Goal: Task Accomplishment & Management: Use online tool/utility

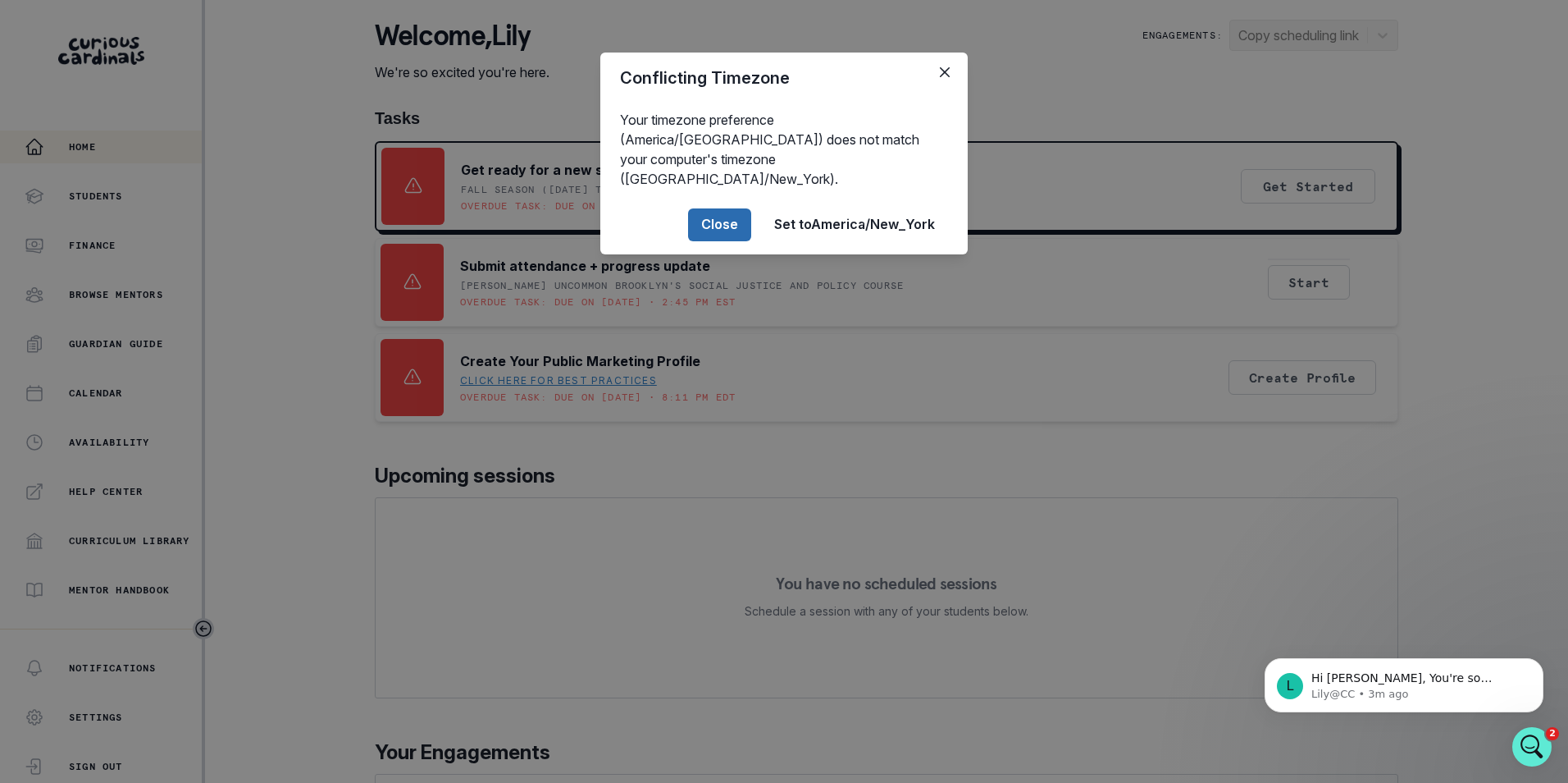
click at [711, 208] on button "Close" at bounding box center [720, 224] width 63 height 32
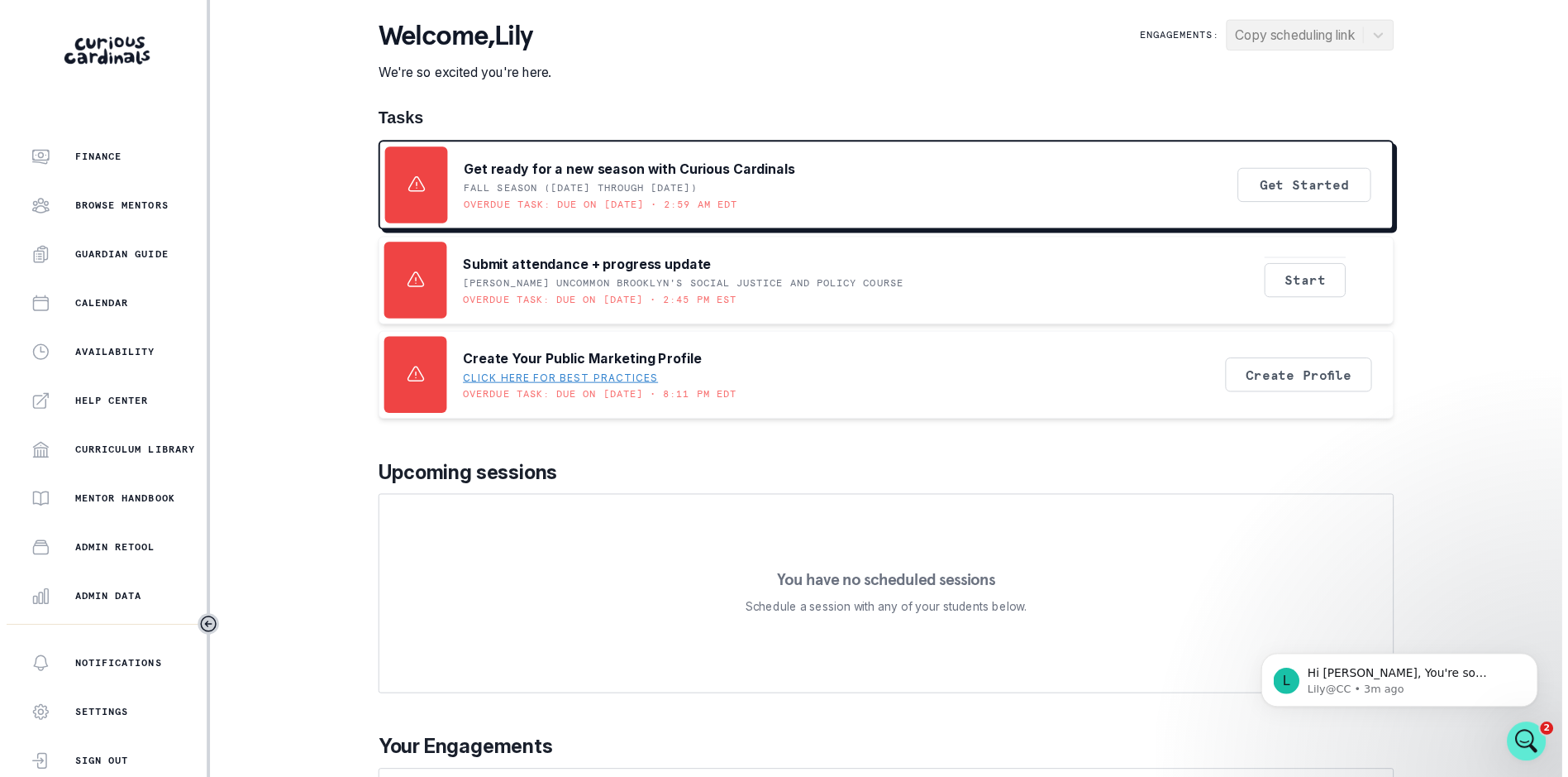
scroll to position [226, 0]
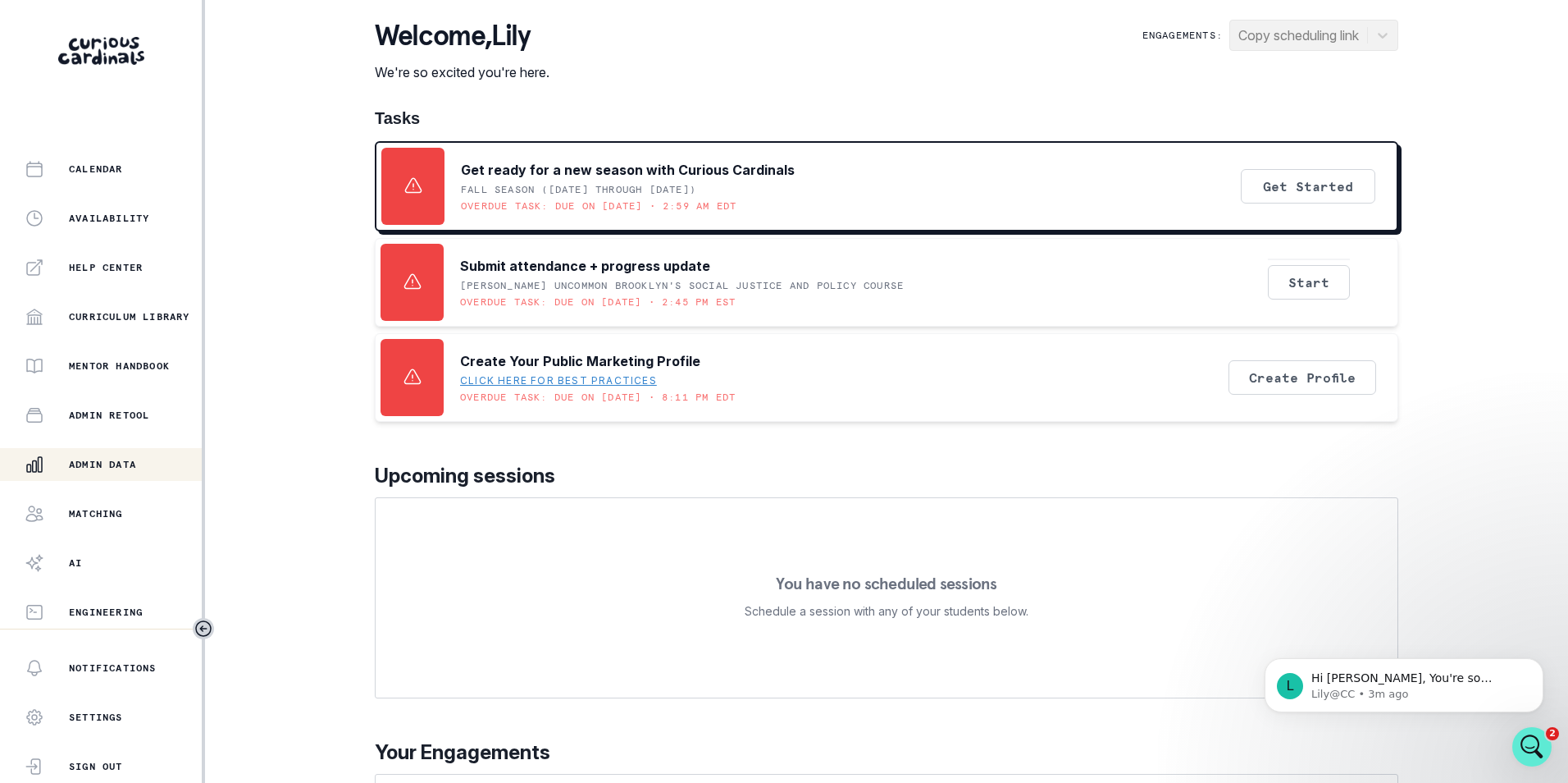
click at [110, 458] on p "Admin Data" at bounding box center [102, 464] width 68 height 13
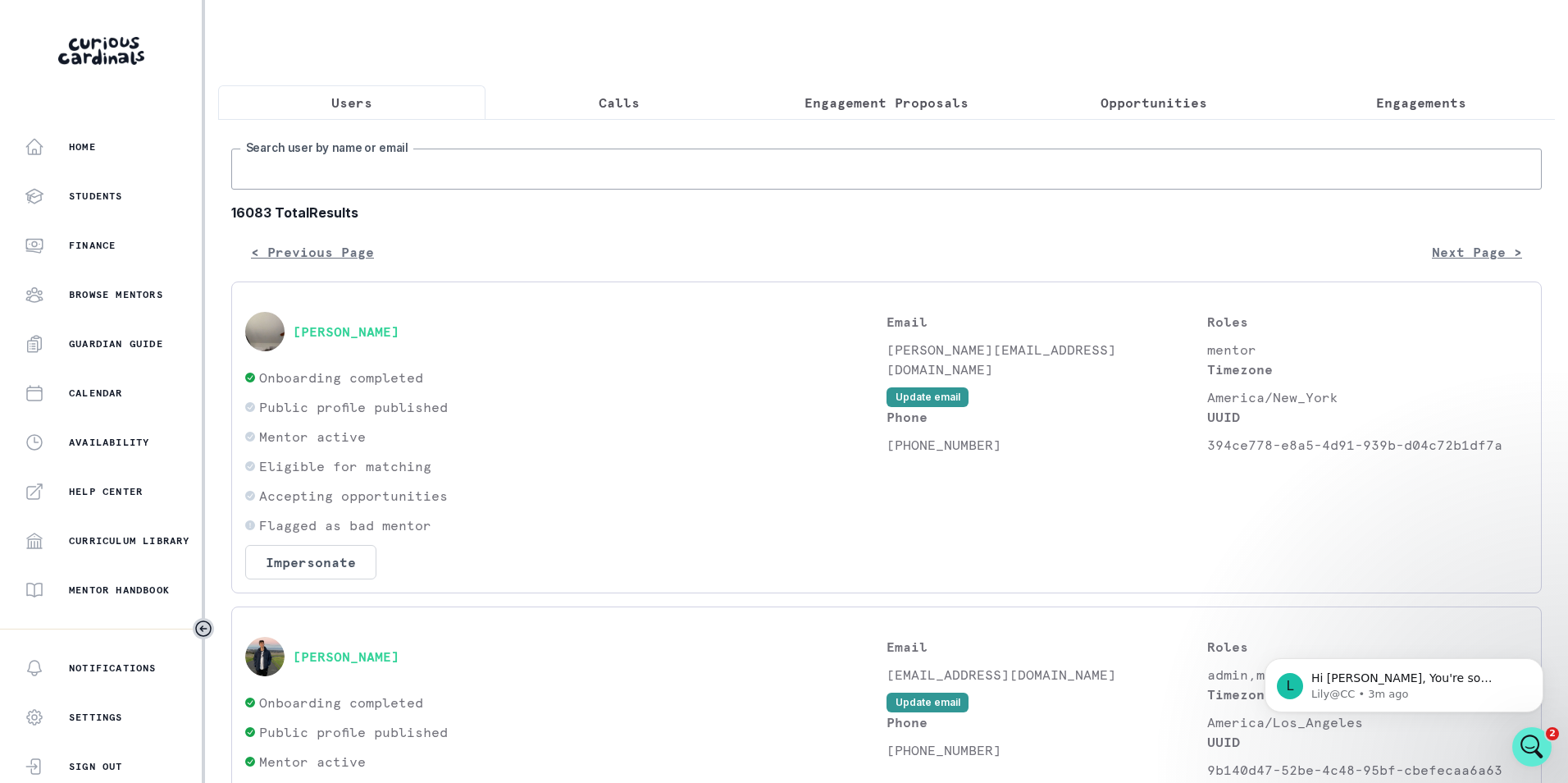
click at [372, 170] on input "Search user by name or email" at bounding box center [886, 169] width 1311 height 41
paste input "[PERSON_NAME][EMAIL_ADDRESS][PERSON_NAME][DOMAIN_NAME]"
type input "[PERSON_NAME][EMAIL_ADDRESS][PERSON_NAME][DOMAIN_NAME]"
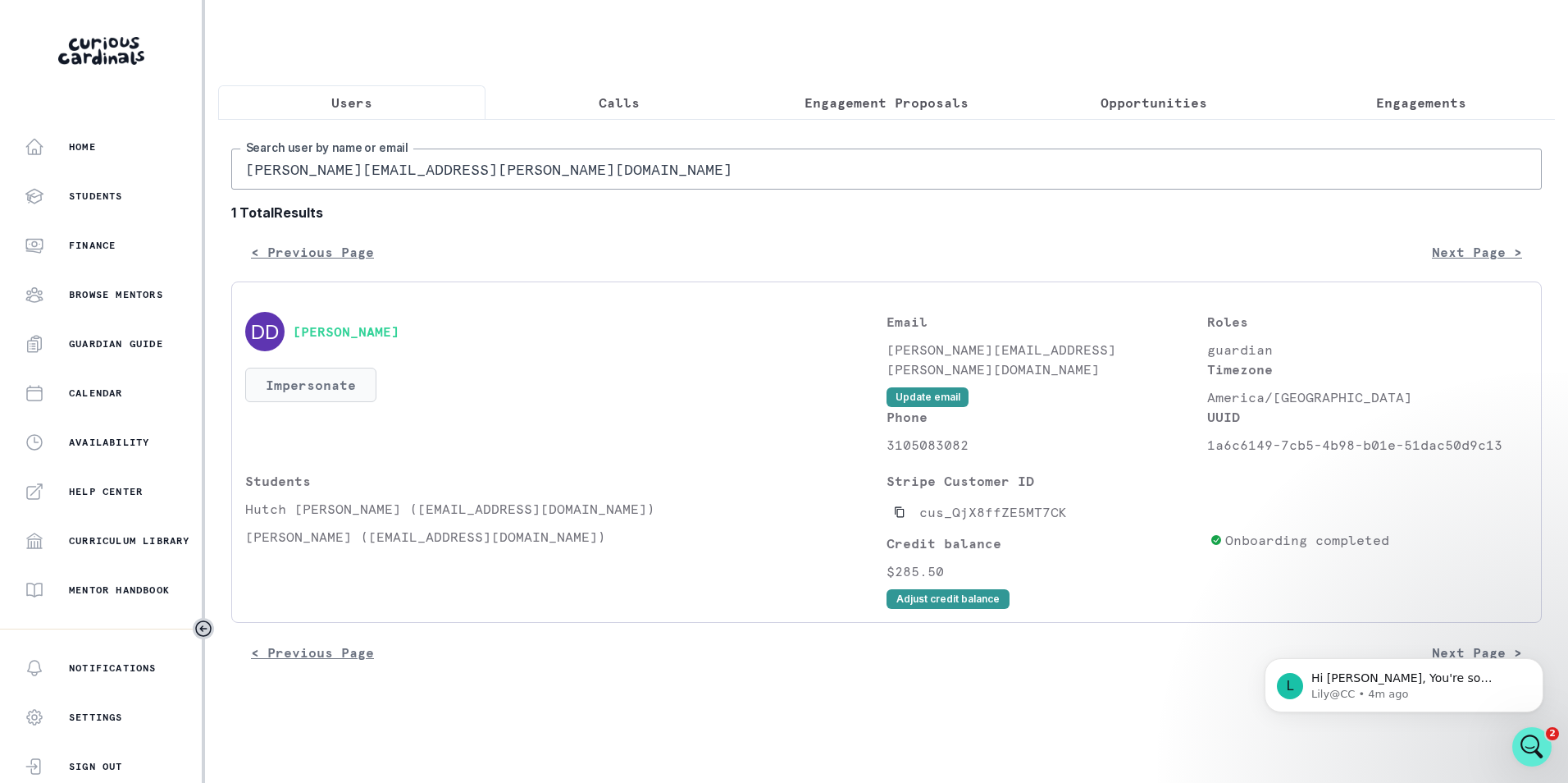
click at [326, 399] on button "Impersonate" at bounding box center [311, 385] width 132 height 34
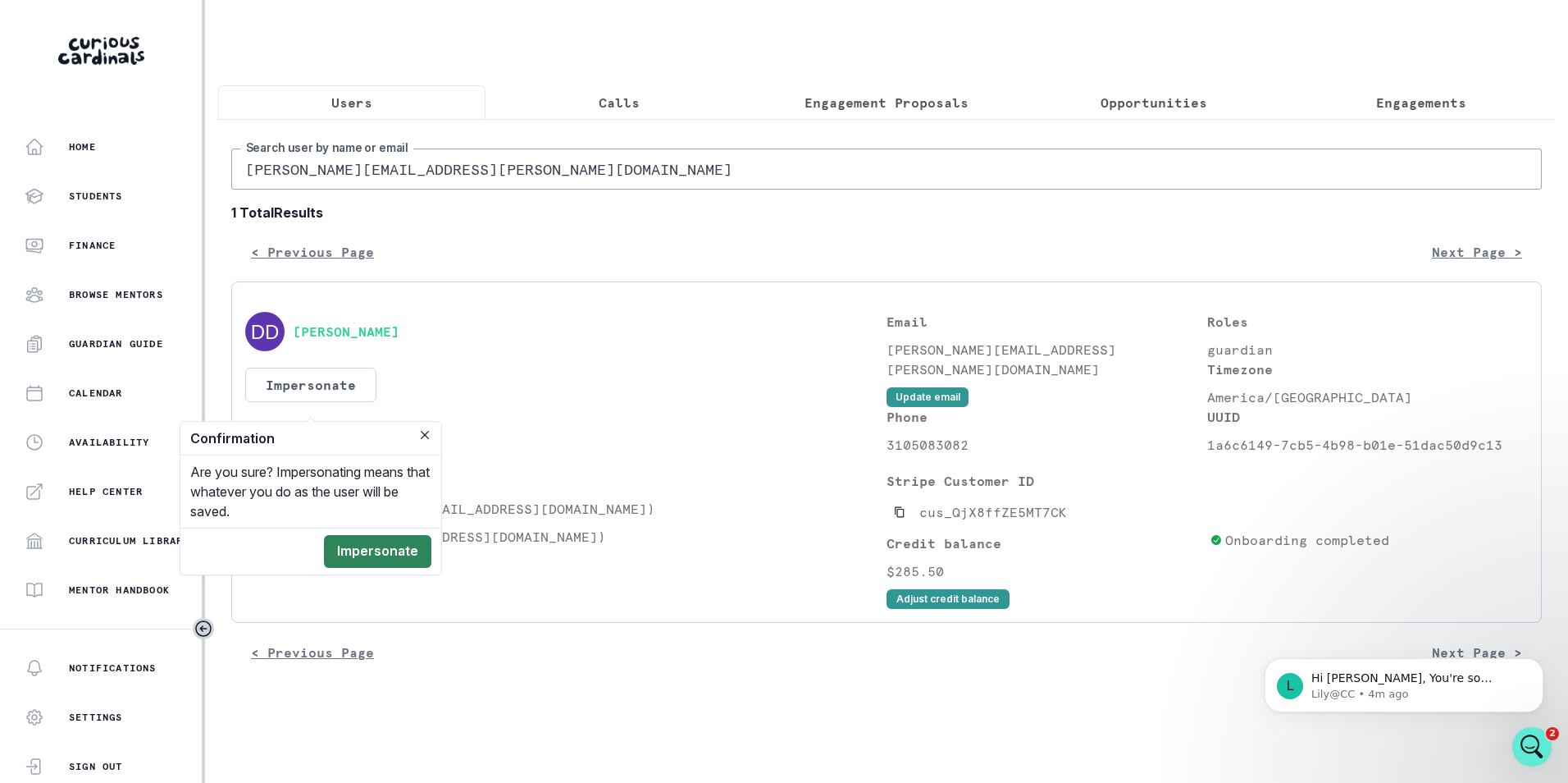
click at [401, 552] on button "Impersonate" at bounding box center [378, 550] width 107 height 32
